Goal: Register for event/course

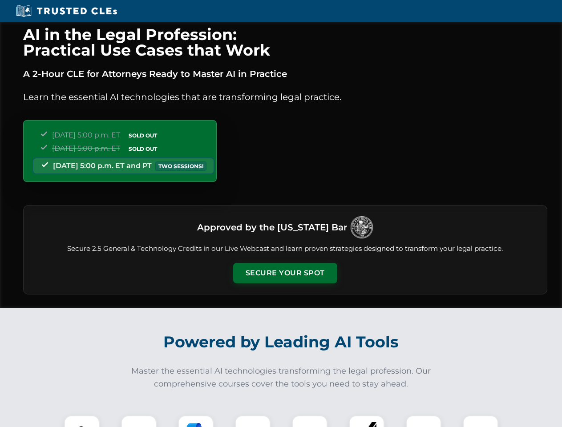
click at [285, 273] on button "Secure Your Spot" at bounding box center [285, 273] width 104 height 20
click at [82, 421] on img at bounding box center [82, 433] width 26 height 26
